Goal: Navigation & Orientation: Find specific page/section

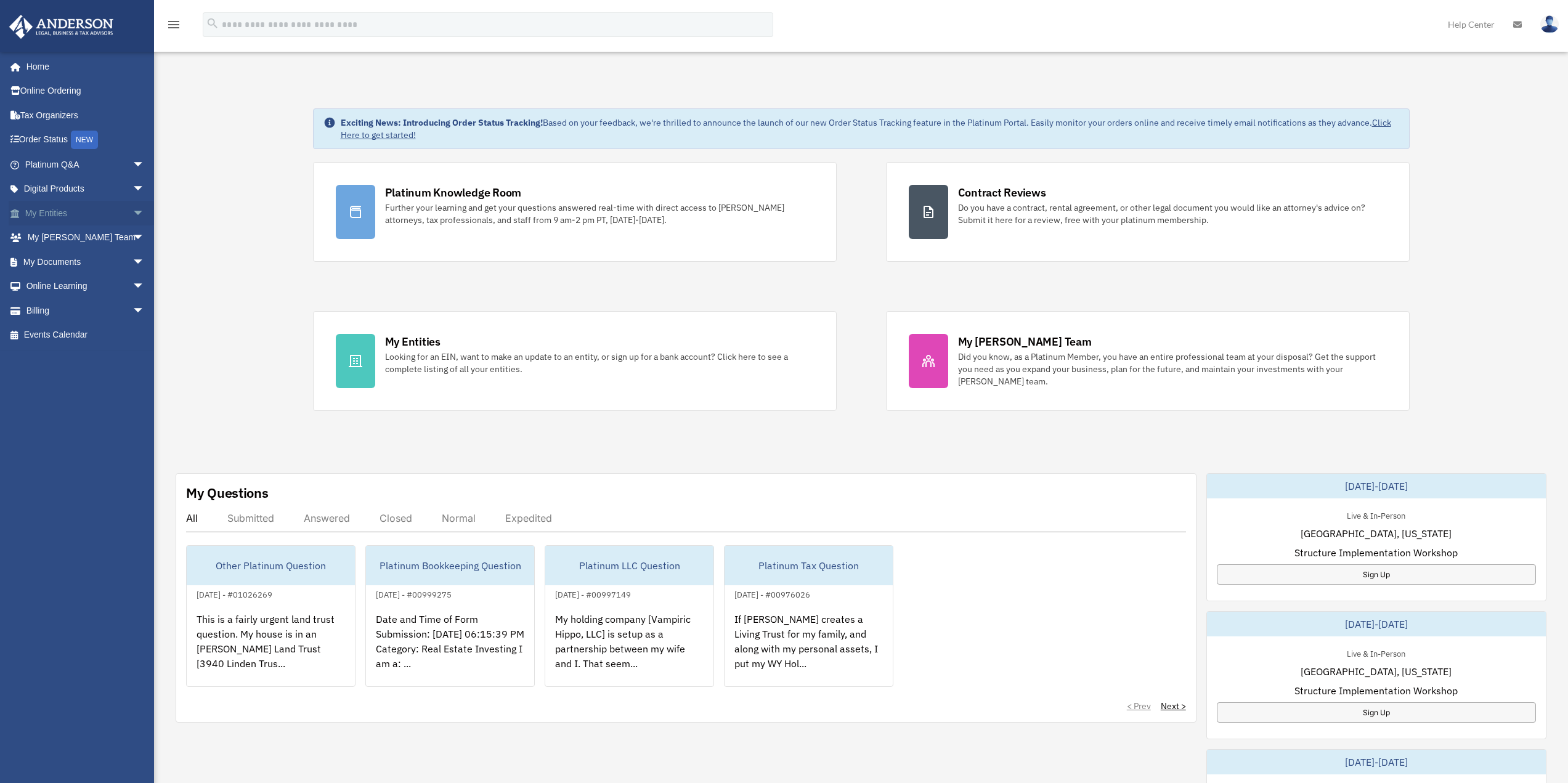
click at [132, 211] on span "arrow_drop_down" at bounding box center [145, 213] width 25 height 25
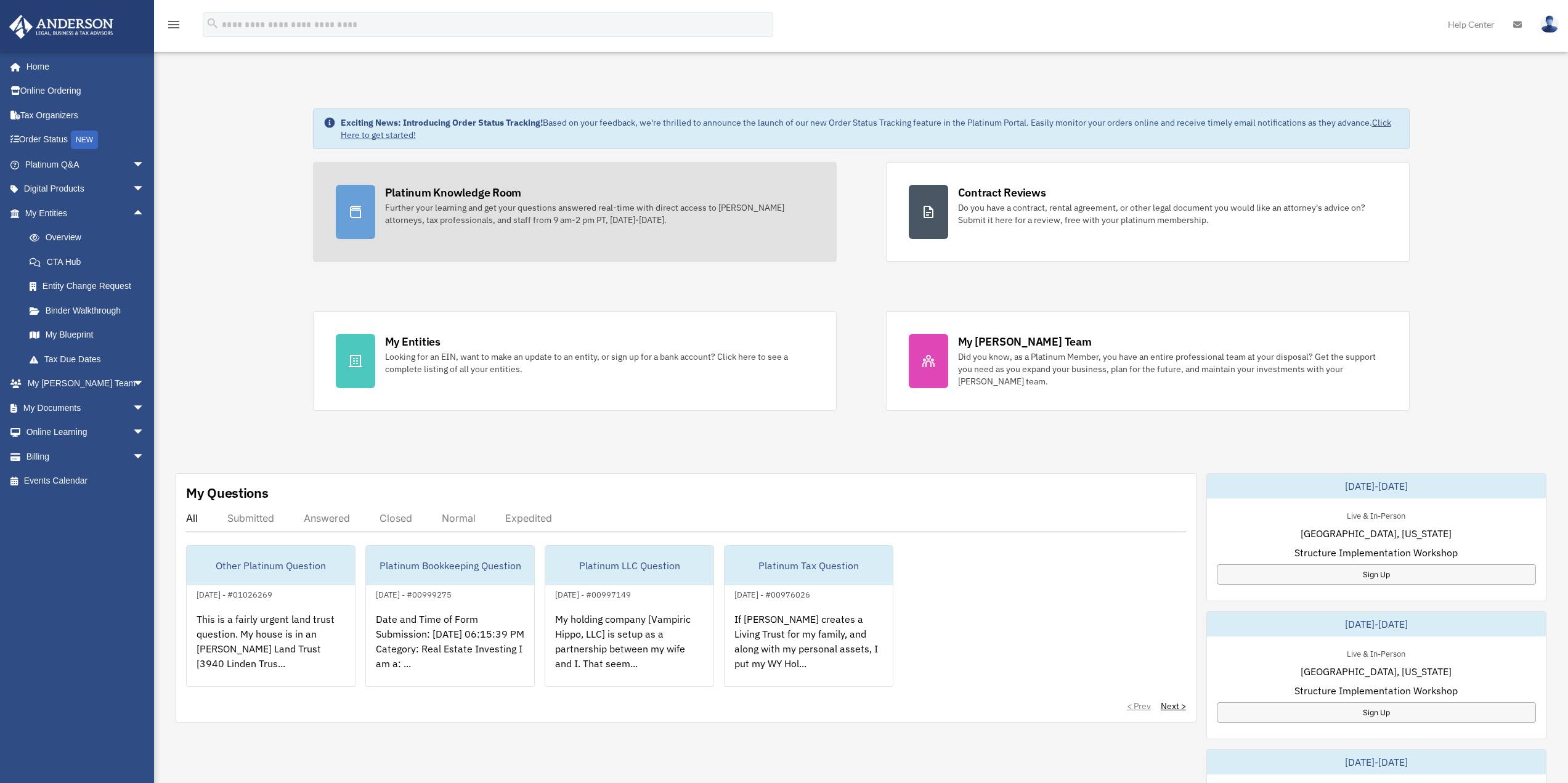
click at [554, 199] on div "Platinum Knowledge Room Further your learning and get your questions answered r…" at bounding box center [599, 205] width 429 height 41
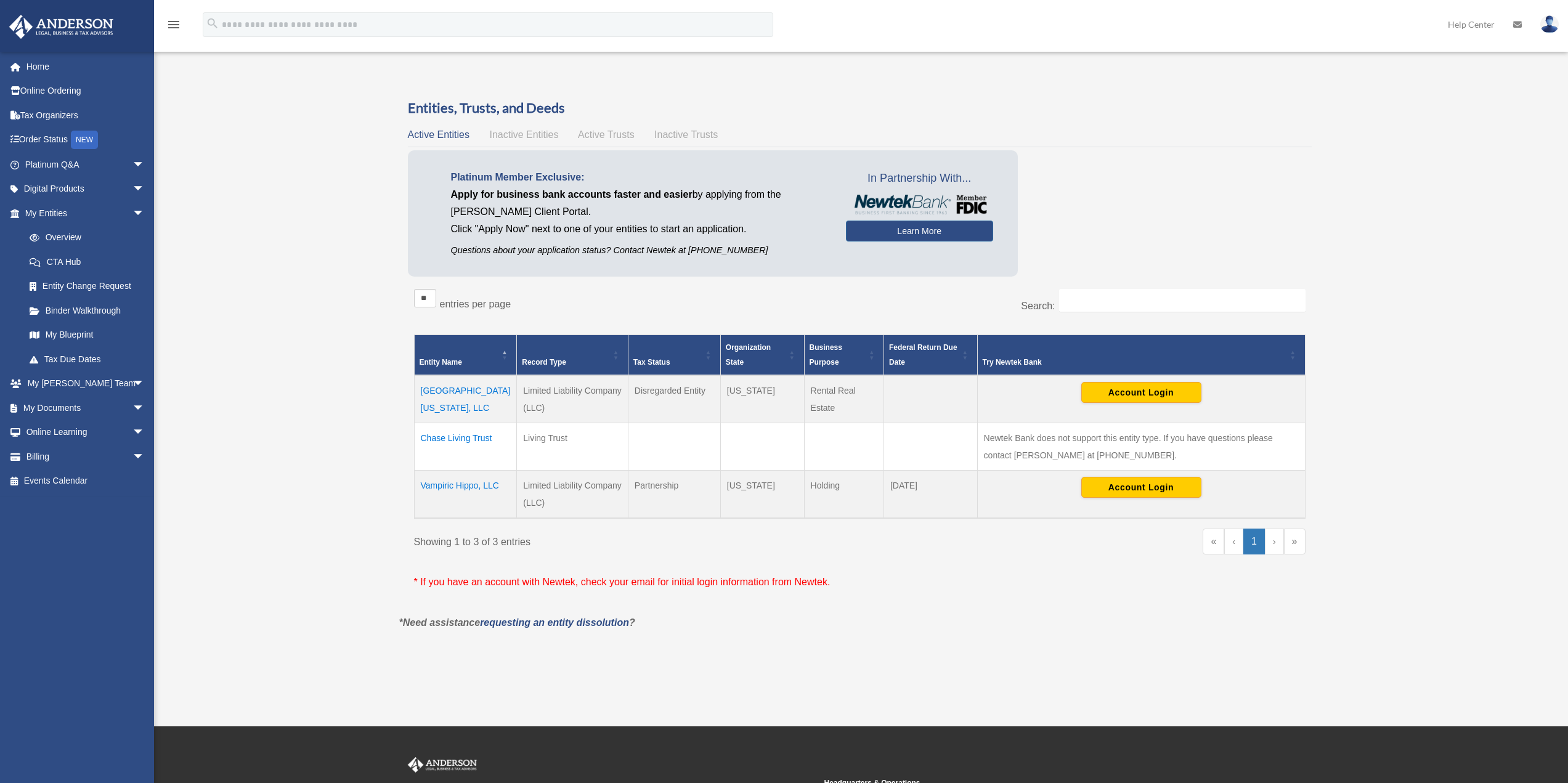
click at [450, 485] on td "Vampiric Hippo, LLC" at bounding box center [466, 494] width 103 height 48
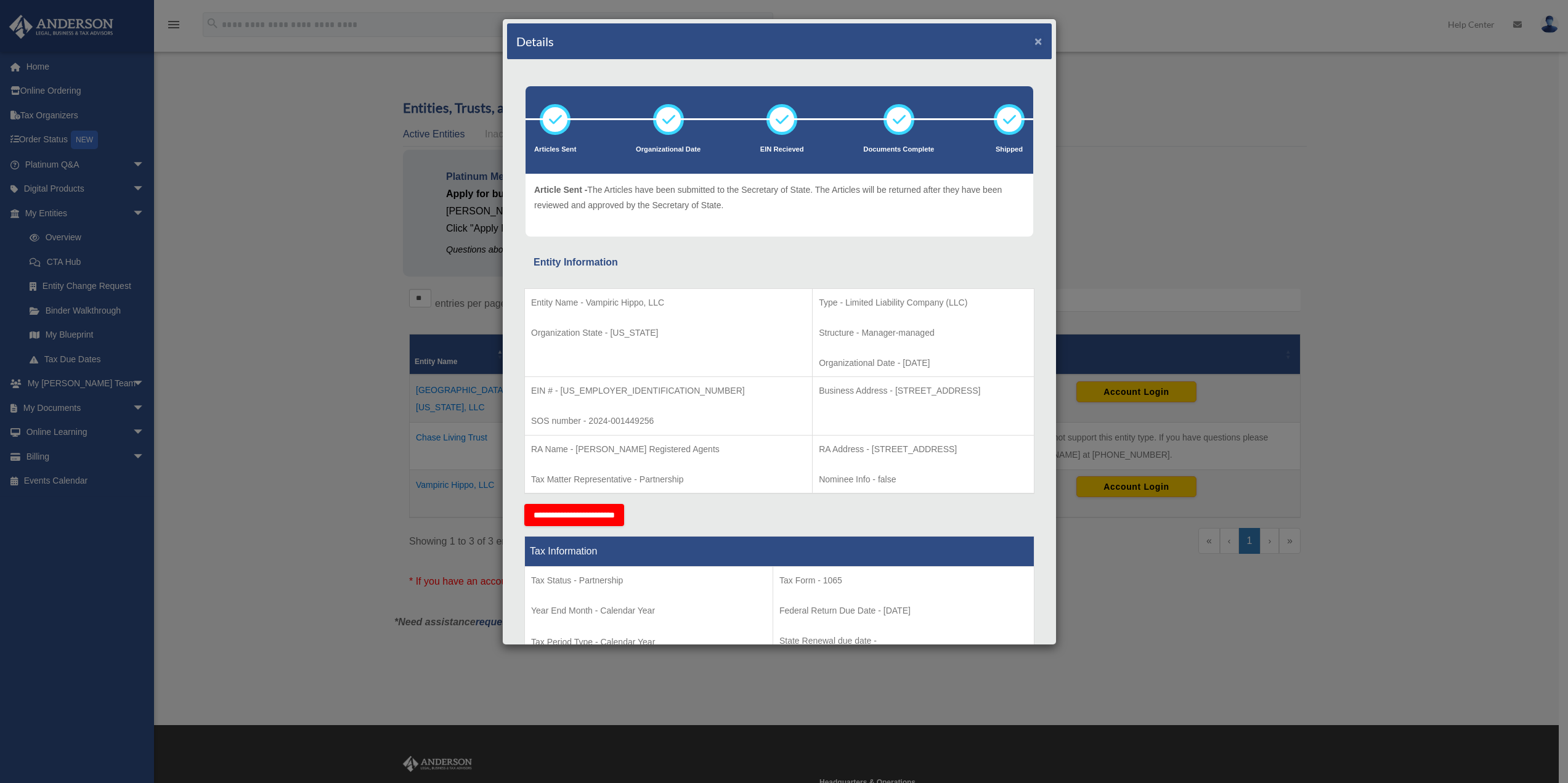
click at [1035, 40] on button "×" at bounding box center [1038, 41] width 8 height 13
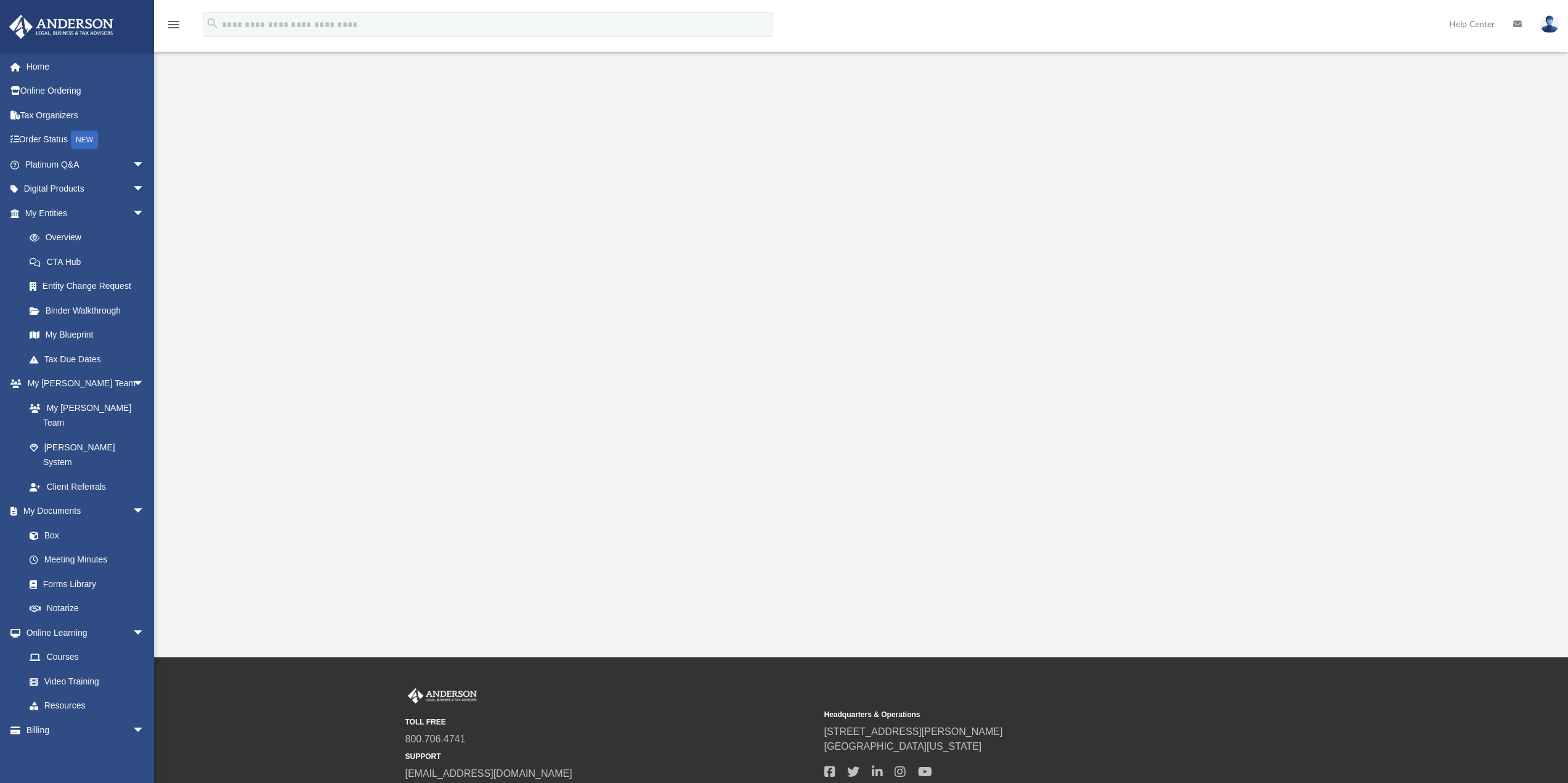
click at [173, 387] on div at bounding box center [861, 348] width 1414 height 492
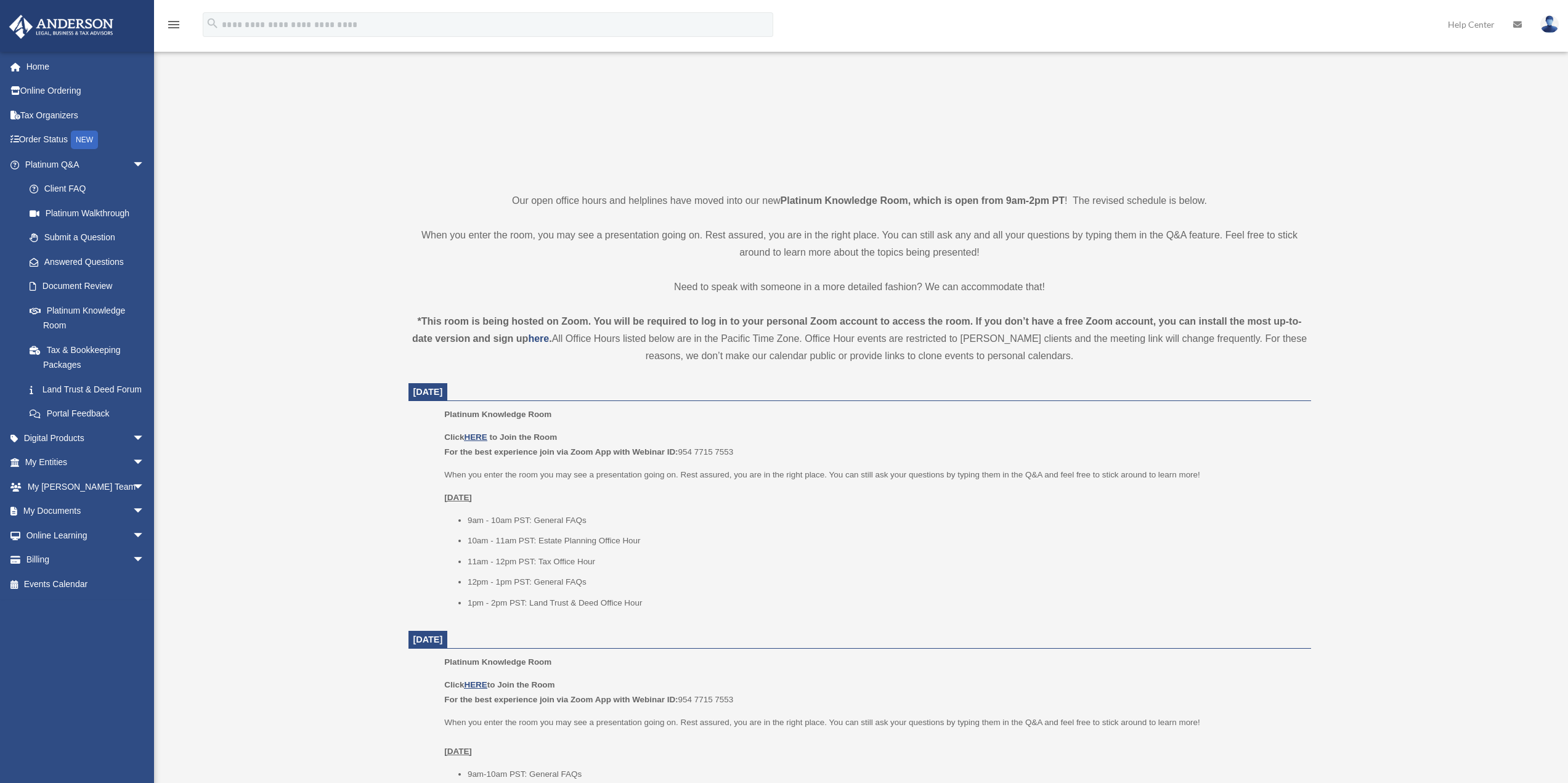
scroll to position [184, 0]
click at [477, 431] on u "HERE" at bounding box center [475, 432] width 23 height 9
